Goal: Information Seeking & Learning: Find specific page/section

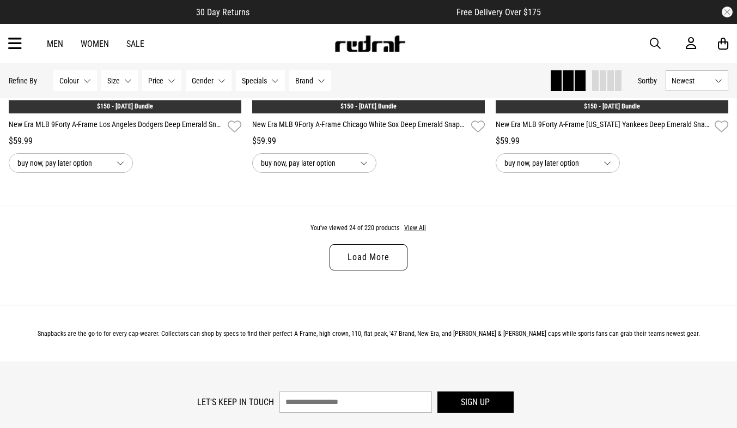
scroll to position [3255, 0]
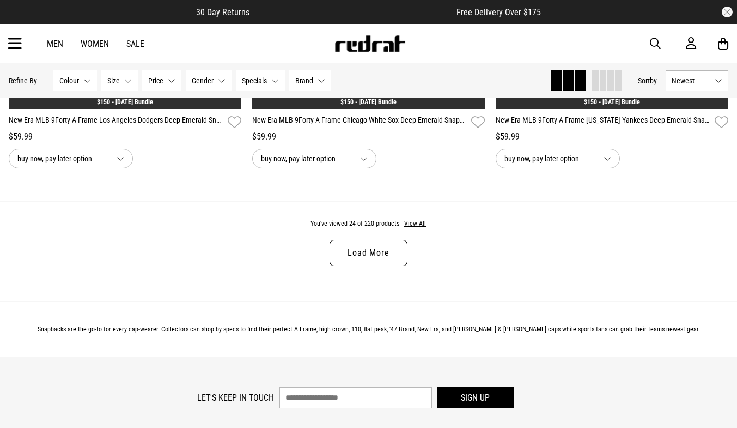
click at [368, 252] on link "Load More" at bounding box center [368, 253] width 77 height 26
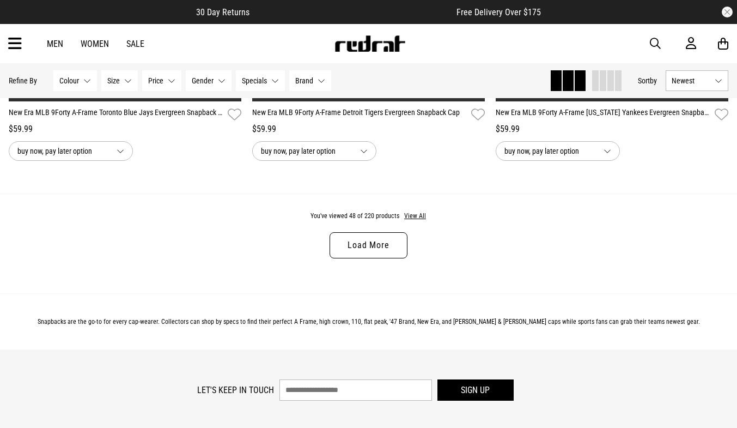
scroll to position [6524, 0]
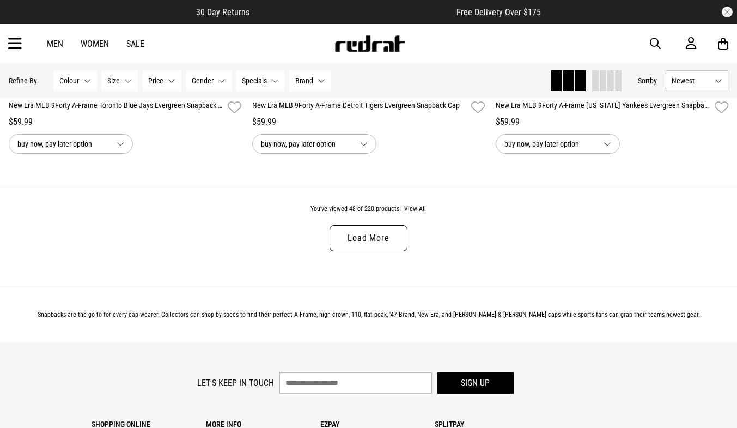
click at [368, 251] on link "Load More" at bounding box center [368, 238] width 77 height 26
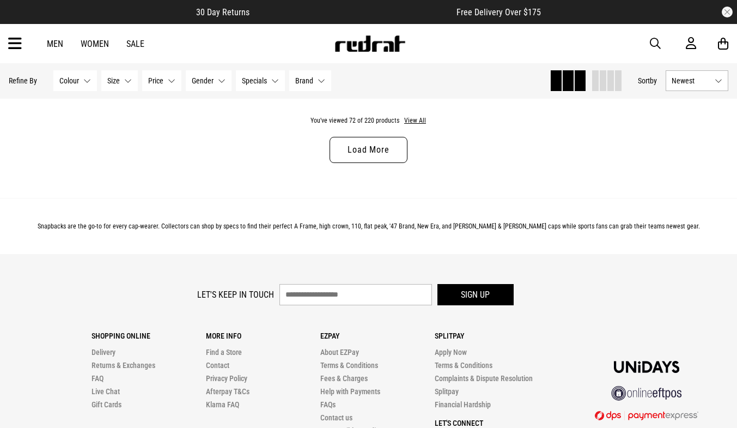
scroll to position [9880, 0]
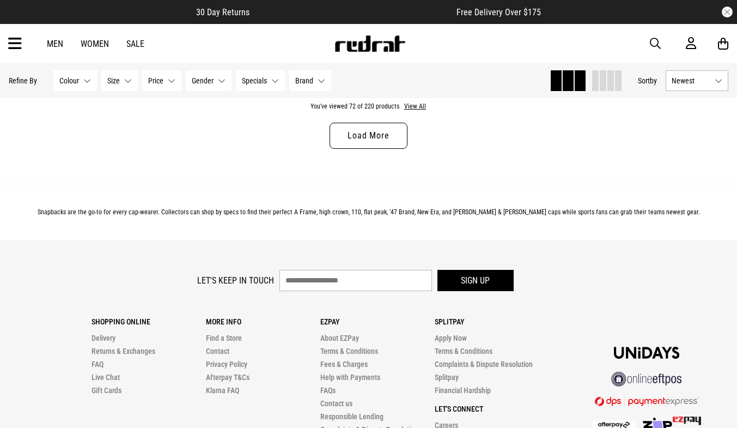
click at [379, 149] on link "Load More" at bounding box center [368, 136] width 77 height 26
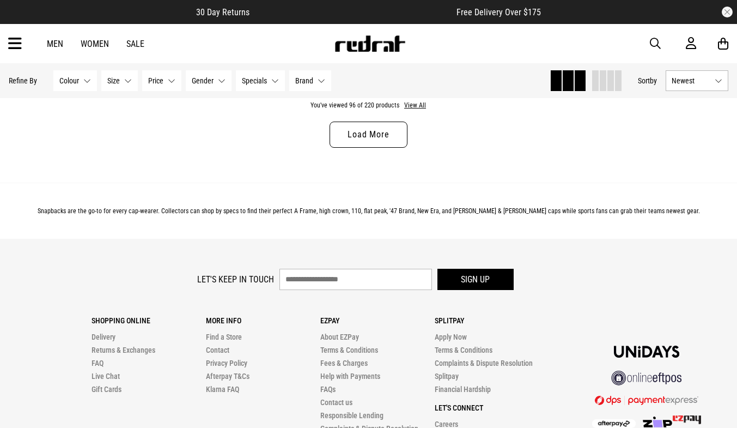
click at [381, 148] on link "Load More" at bounding box center [368, 134] width 77 height 26
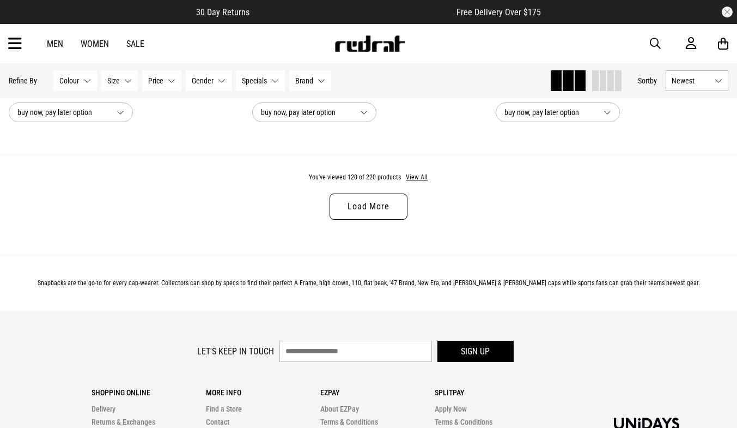
scroll to position [16323, 0]
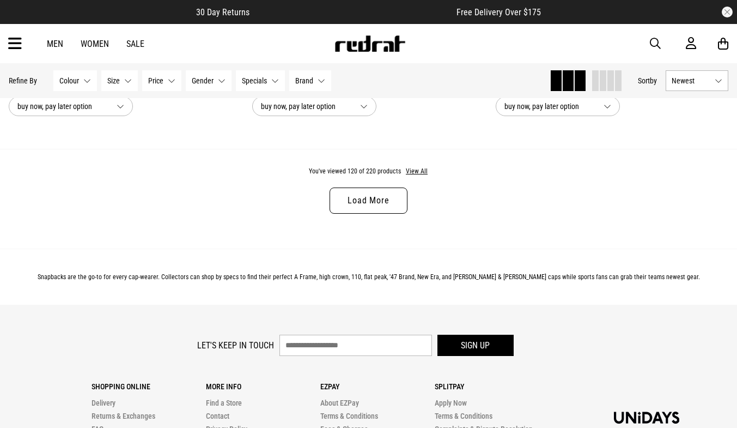
click at [362, 213] on link "Load More" at bounding box center [368, 200] width 77 height 26
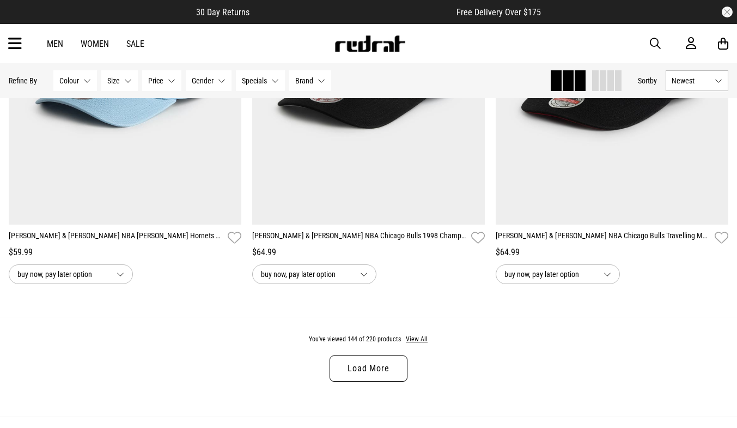
scroll to position [19445, 0]
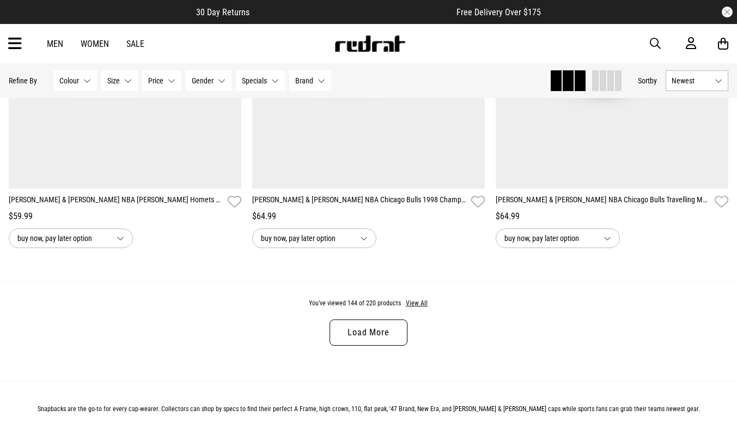
click at [376, 345] on link "Load More" at bounding box center [368, 332] width 77 height 26
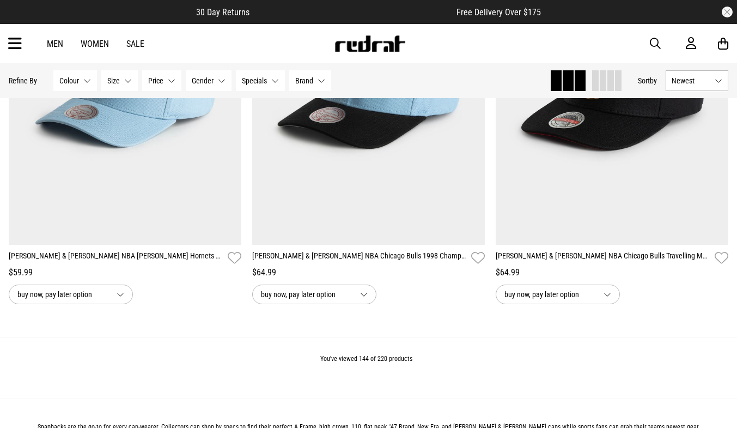
scroll to position [19386, 0]
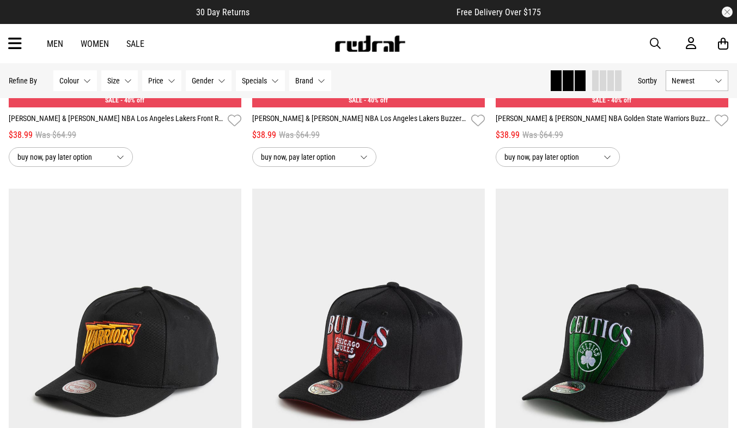
click at [656, 44] on span "button" at bounding box center [655, 43] width 11 height 13
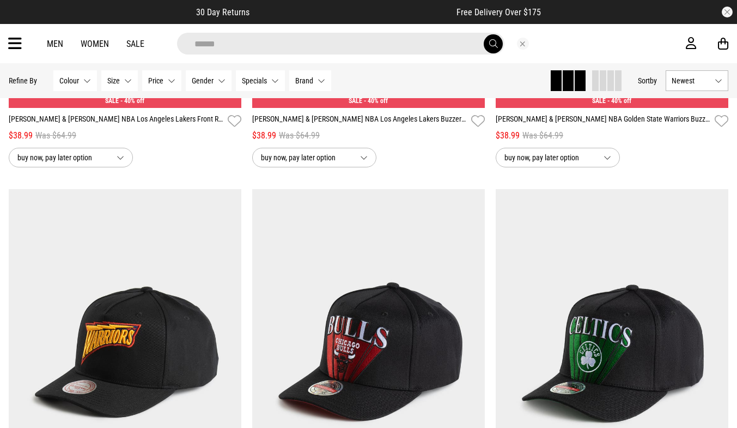
type input "******"
click at [484, 34] on button "submit" at bounding box center [493, 43] width 19 height 19
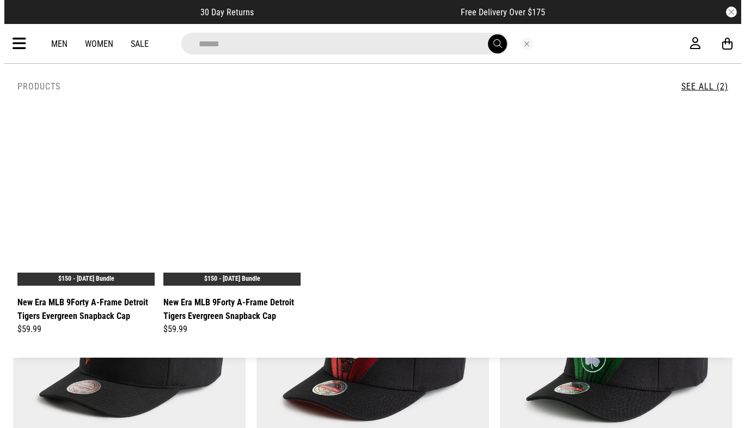
scroll to position [17656, 0]
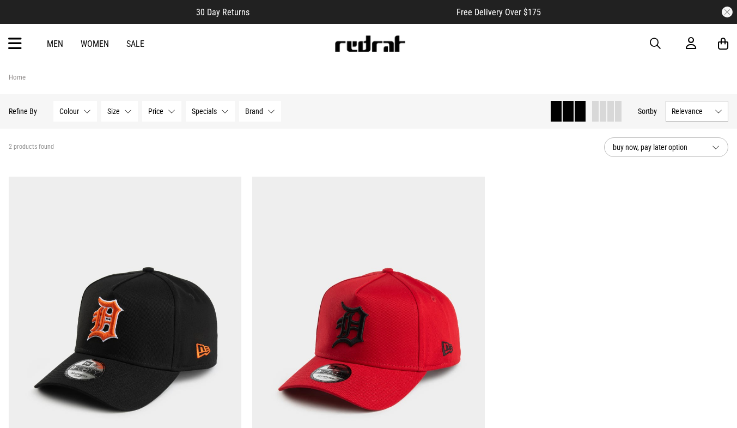
click at [651, 38] on span "button" at bounding box center [655, 43] width 11 height 13
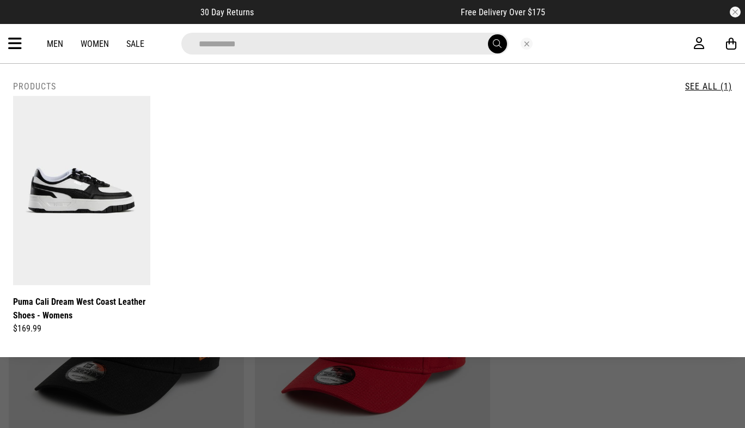
type input "**********"
click at [488, 34] on button "submit" at bounding box center [497, 43] width 19 height 19
